Goal: Information Seeking & Learning: Find specific fact

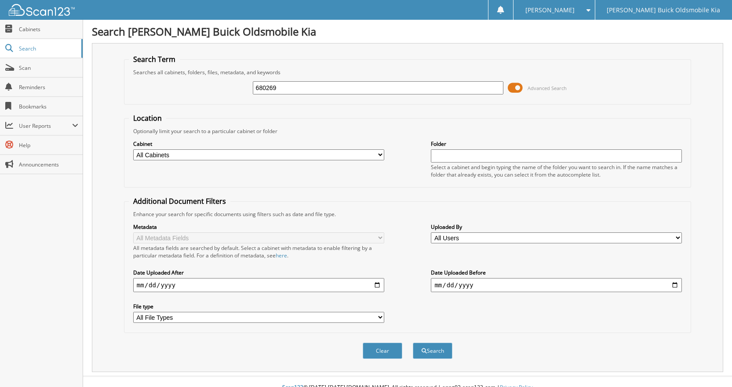
type input "680269"
click at [413, 343] on button "Search" at bounding box center [433, 351] width 40 height 16
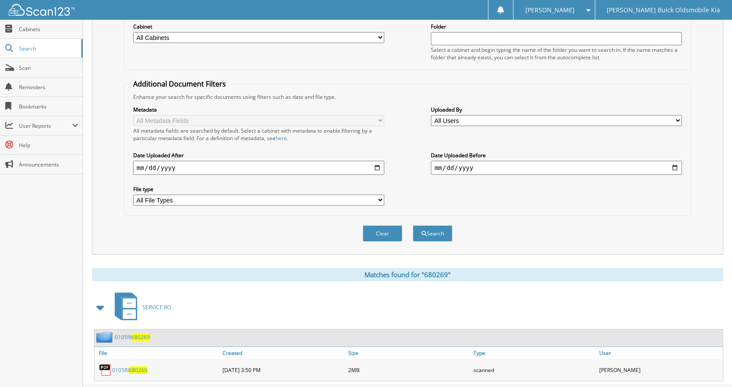
scroll to position [138, 0]
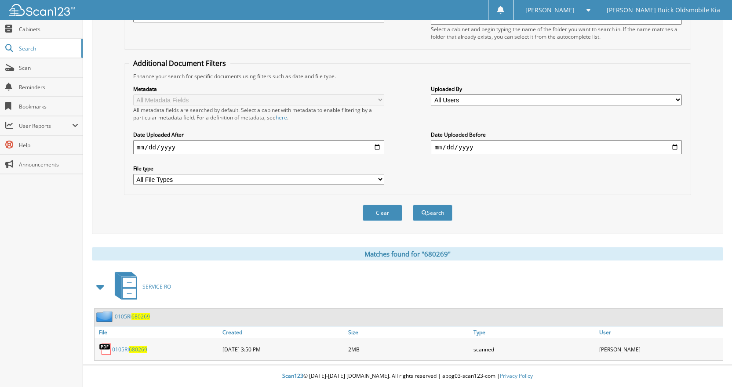
click at [124, 346] on link "0105RI 680269" at bounding box center [129, 349] width 35 height 7
click at [124, 347] on link "0105RI 680269" at bounding box center [129, 349] width 35 height 7
